Goal: Task Accomplishment & Management: Manage account settings

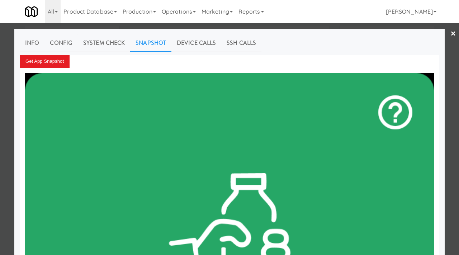
click at [10, 42] on div at bounding box center [229, 127] width 459 height 255
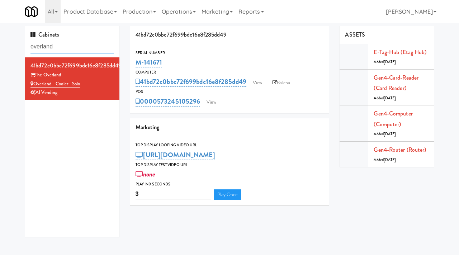
click at [59, 50] on input "overland" at bounding box center [72, 46] width 84 height 13
type input "o"
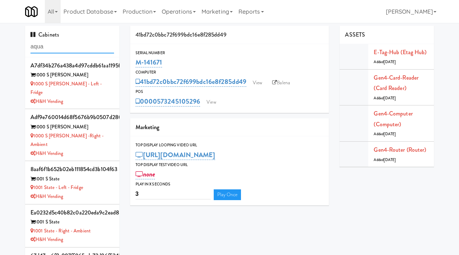
type input "aqua"
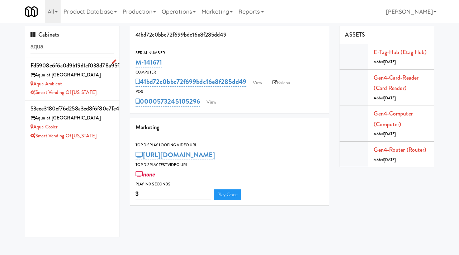
click at [107, 85] on div "Aqua Ambient" at bounding box center [72, 84] width 84 height 9
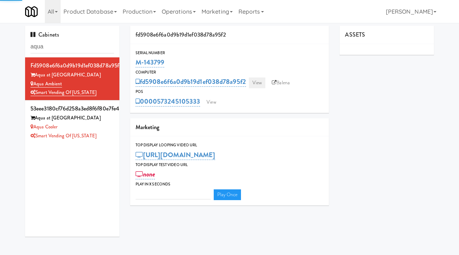
type input "3"
click at [261, 81] on link "View" at bounding box center [257, 82] width 17 height 11
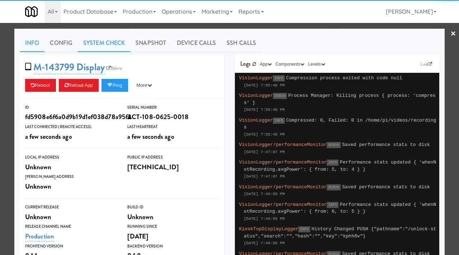
click at [104, 44] on link "System Check" at bounding box center [104, 43] width 52 height 18
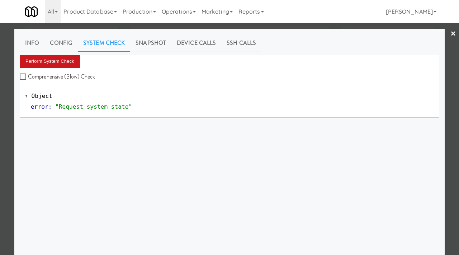
click at [54, 67] on button "Perform System Check" at bounding box center [50, 61] width 60 height 13
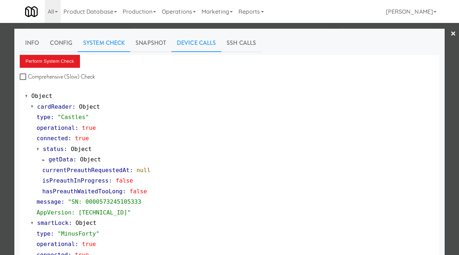
click at [186, 45] on link "Device Calls" at bounding box center [196, 43] width 50 height 18
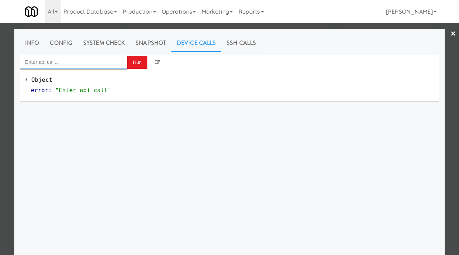
click at [70, 68] on input "Enter api call..." at bounding box center [74, 62] width 108 height 14
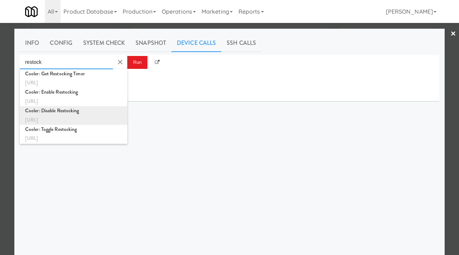
click at [68, 115] on div "Cooler: Disable Restocking" at bounding box center [73, 110] width 97 height 9
type input "Cooler: Disable Restocking"
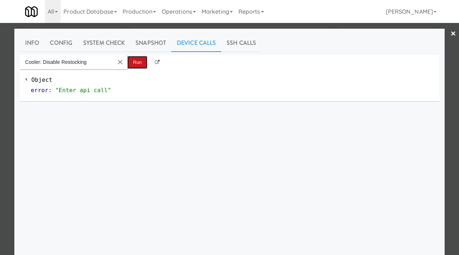
click at [136, 65] on button "Run" at bounding box center [137, 62] width 20 height 13
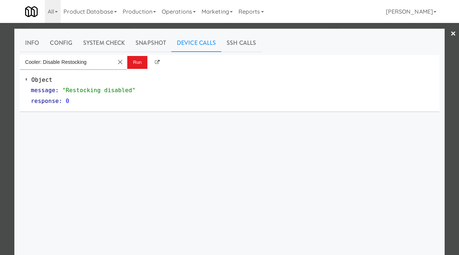
click at [457, 35] on div at bounding box center [229, 127] width 459 height 255
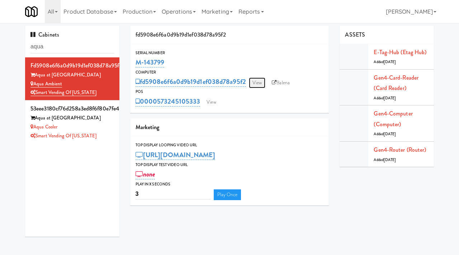
click at [256, 81] on link "View" at bounding box center [257, 82] width 17 height 11
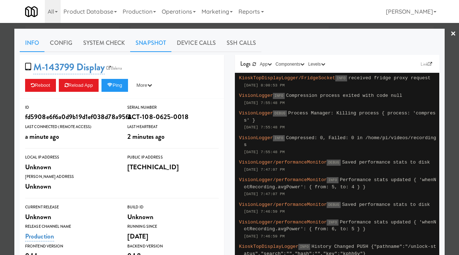
click at [151, 42] on link "Snapshot" at bounding box center [150, 43] width 41 height 18
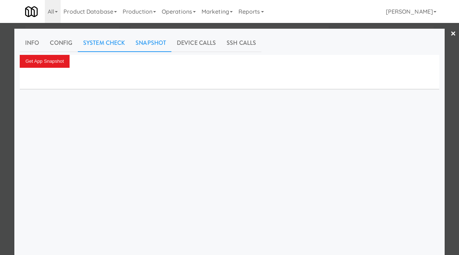
click at [106, 44] on link "System Check" at bounding box center [104, 43] width 52 height 18
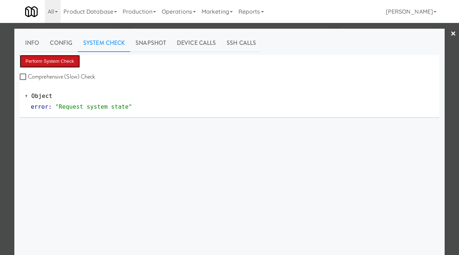
click at [64, 60] on button "Perform System Check" at bounding box center [50, 61] width 60 height 13
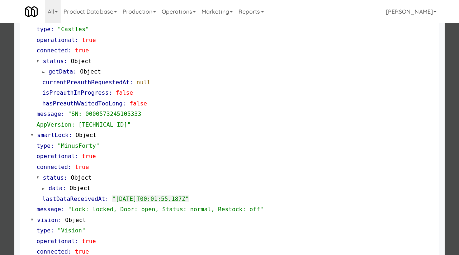
scroll to position [216, 0]
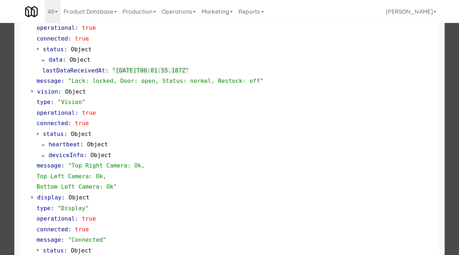
click at [0, 140] on div at bounding box center [229, 127] width 459 height 255
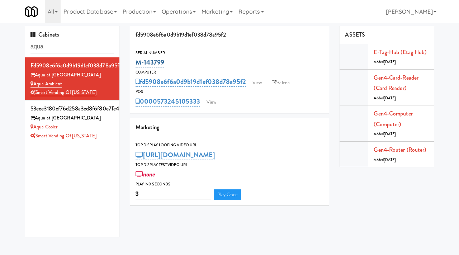
drag, startPoint x: 161, startPoint y: 64, endPoint x: 136, endPoint y: 64, distance: 25.8
click at [136, 64] on div "M-143799" at bounding box center [230, 62] width 188 height 12
copy link "M-143799"
click at [260, 82] on link "View" at bounding box center [257, 82] width 17 height 11
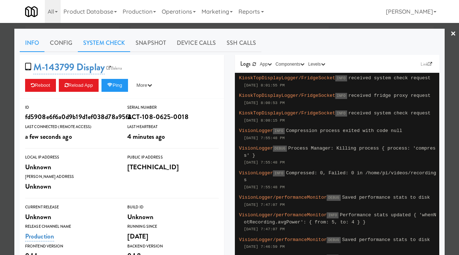
click at [113, 45] on link "System Check" at bounding box center [104, 43] width 52 height 18
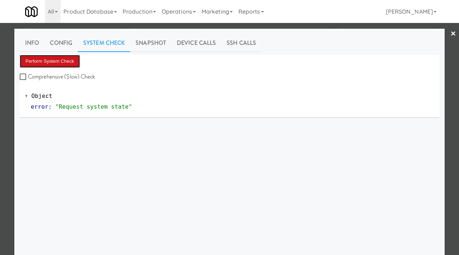
click at [58, 64] on button "Perform System Check" at bounding box center [50, 61] width 60 height 13
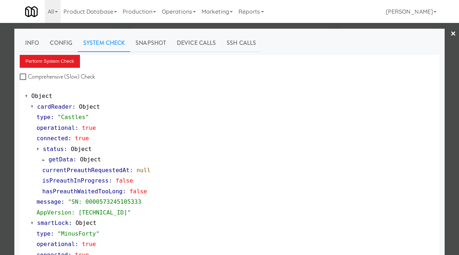
click at [4, 94] on div at bounding box center [229, 127] width 459 height 255
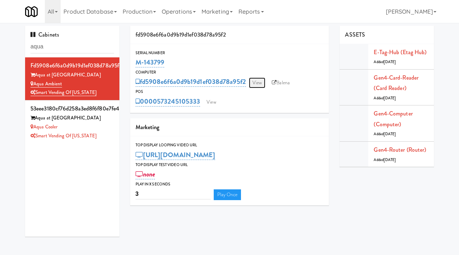
click at [259, 85] on link "View" at bounding box center [257, 82] width 17 height 11
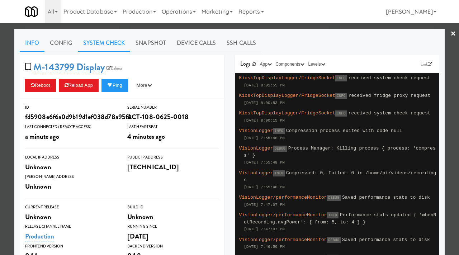
click at [98, 39] on link "System Check" at bounding box center [104, 43] width 52 height 18
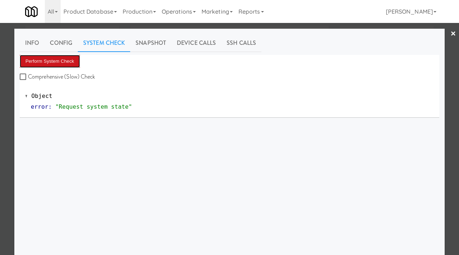
click at [58, 58] on button "Perform System Check" at bounding box center [50, 61] width 60 height 13
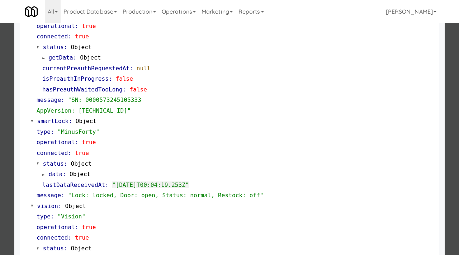
scroll to position [103, 0]
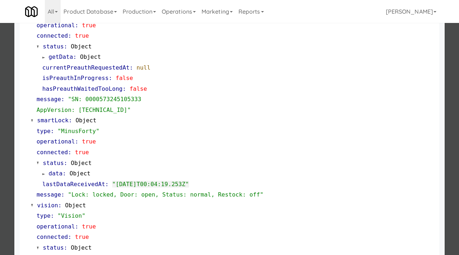
click at [0, 126] on div at bounding box center [229, 127] width 459 height 255
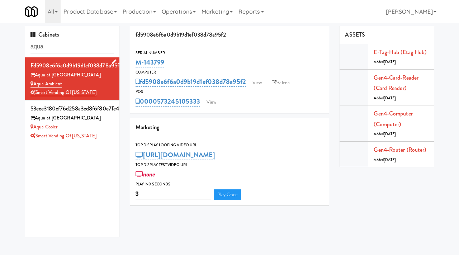
drag, startPoint x: 65, startPoint y: 83, endPoint x: 34, endPoint y: 87, distance: 31.1
click at [34, 87] on div "Aqua Ambient" at bounding box center [72, 84] width 84 height 9
copy link "Aqua Ambient"
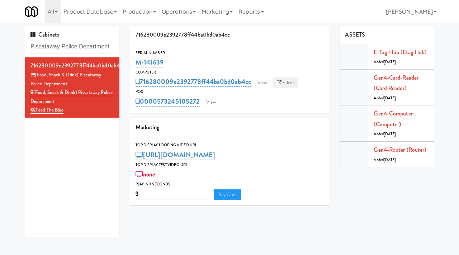
click at [286, 83] on link "Balena" at bounding box center [285, 82] width 25 height 11
click at [195, 11] on link "Operations" at bounding box center [179, 11] width 40 height 23
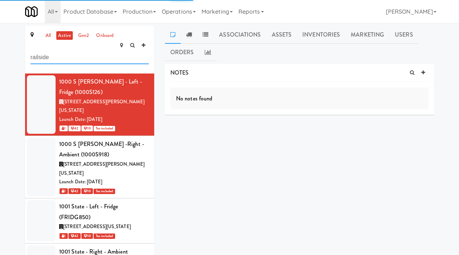
type input "railside"
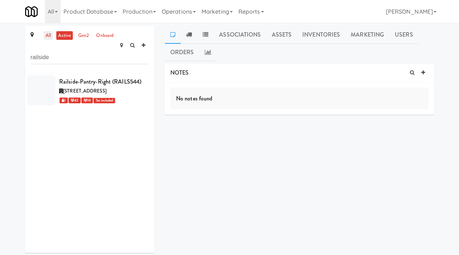
click at [50, 38] on link "all" at bounding box center [48, 35] width 9 height 9
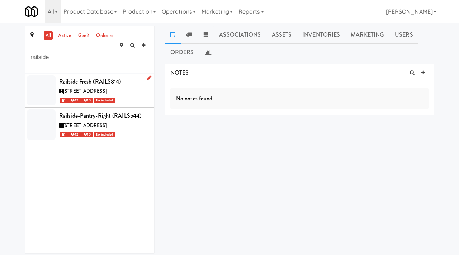
click at [136, 87] on div "129 Railside Road, Toronto Ontario" at bounding box center [104, 91] width 90 height 9
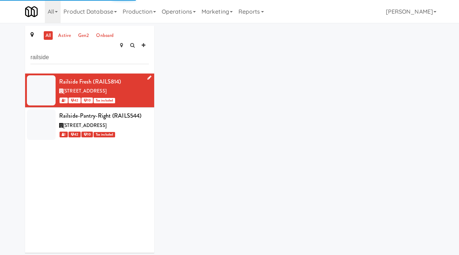
click at [149, 75] on icon at bounding box center [149, 77] width 4 height 5
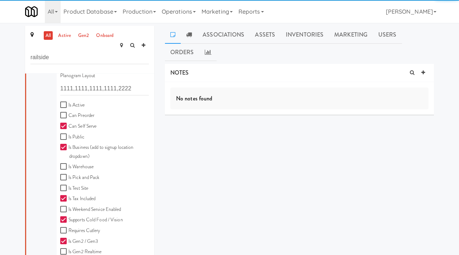
scroll to position [204, 0]
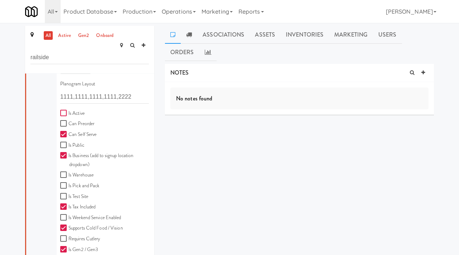
click at [63, 111] on input "Is Active" at bounding box center [64, 114] width 8 height 6
checkbox input "true"
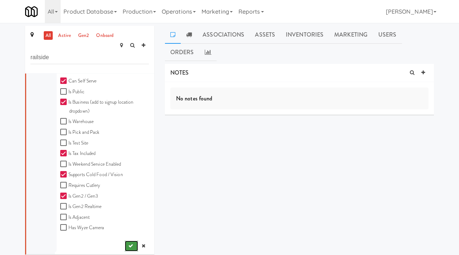
click at [126, 241] on button "submit" at bounding box center [131, 246] width 13 height 11
